Goal: Task Accomplishment & Management: Manage account settings

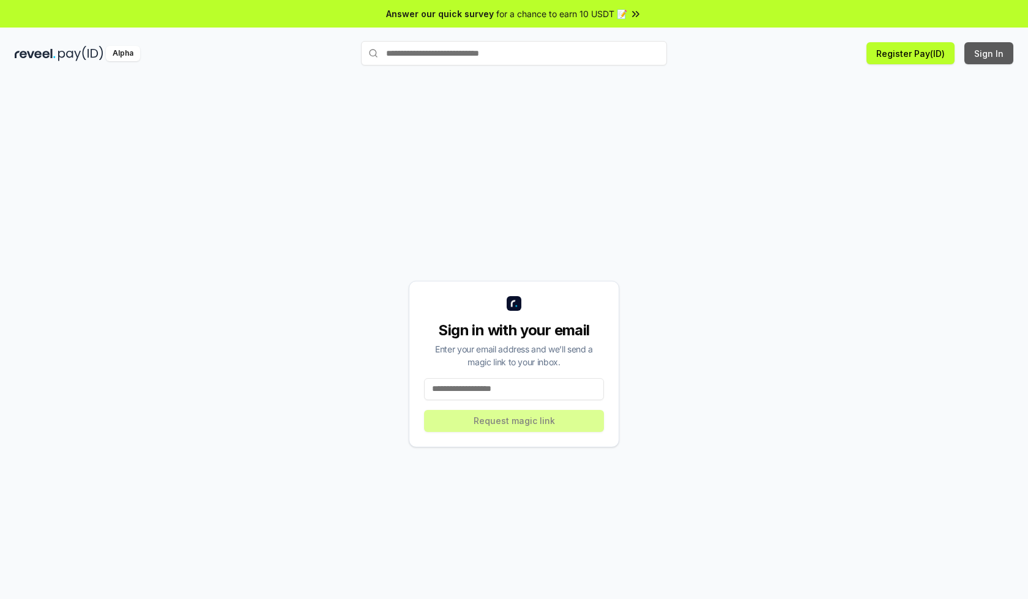
click at [990, 53] on button "Sign In" at bounding box center [989, 53] width 49 height 22
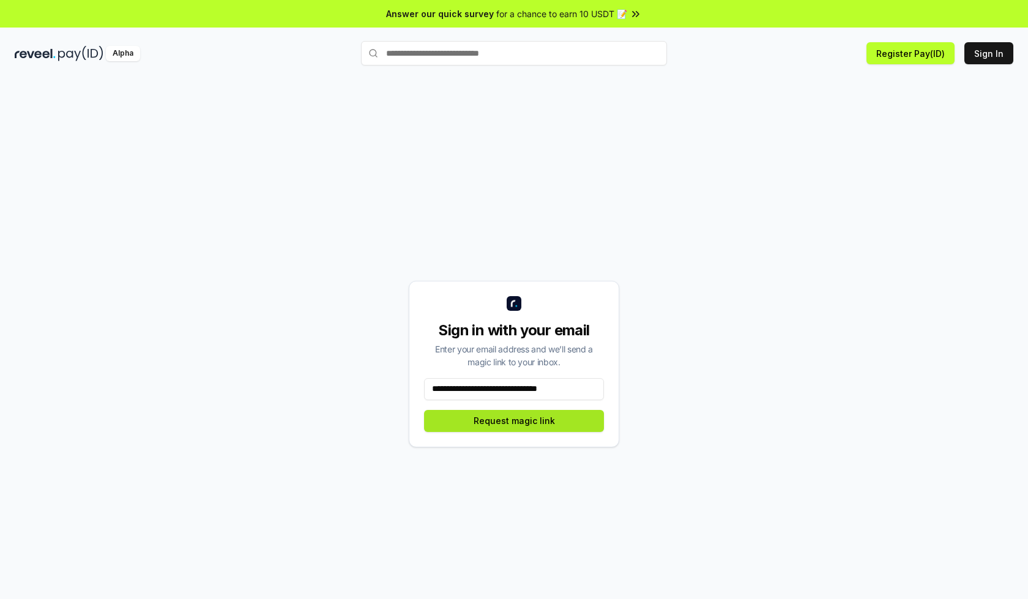
type input "**********"
click at [514, 421] on button "Request magic link" at bounding box center [514, 421] width 180 height 22
